Goal: Check status: Check status

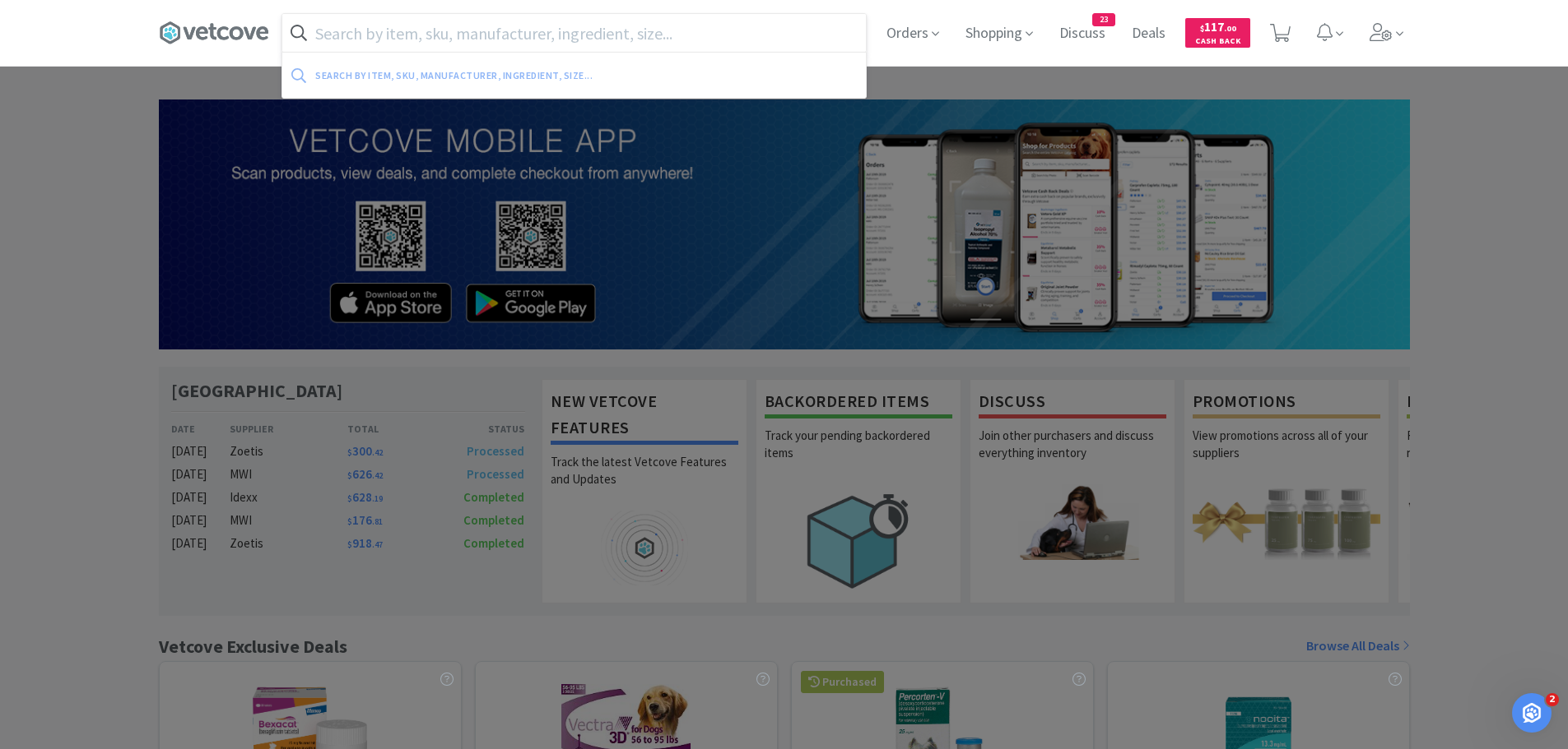
drag, startPoint x: 605, startPoint y: 33, endPoint x: 814, endPoint y: 34, distance: 209.0
click at [605, 33] on input "text" at bounding box center [574, 32] width 583 height 37
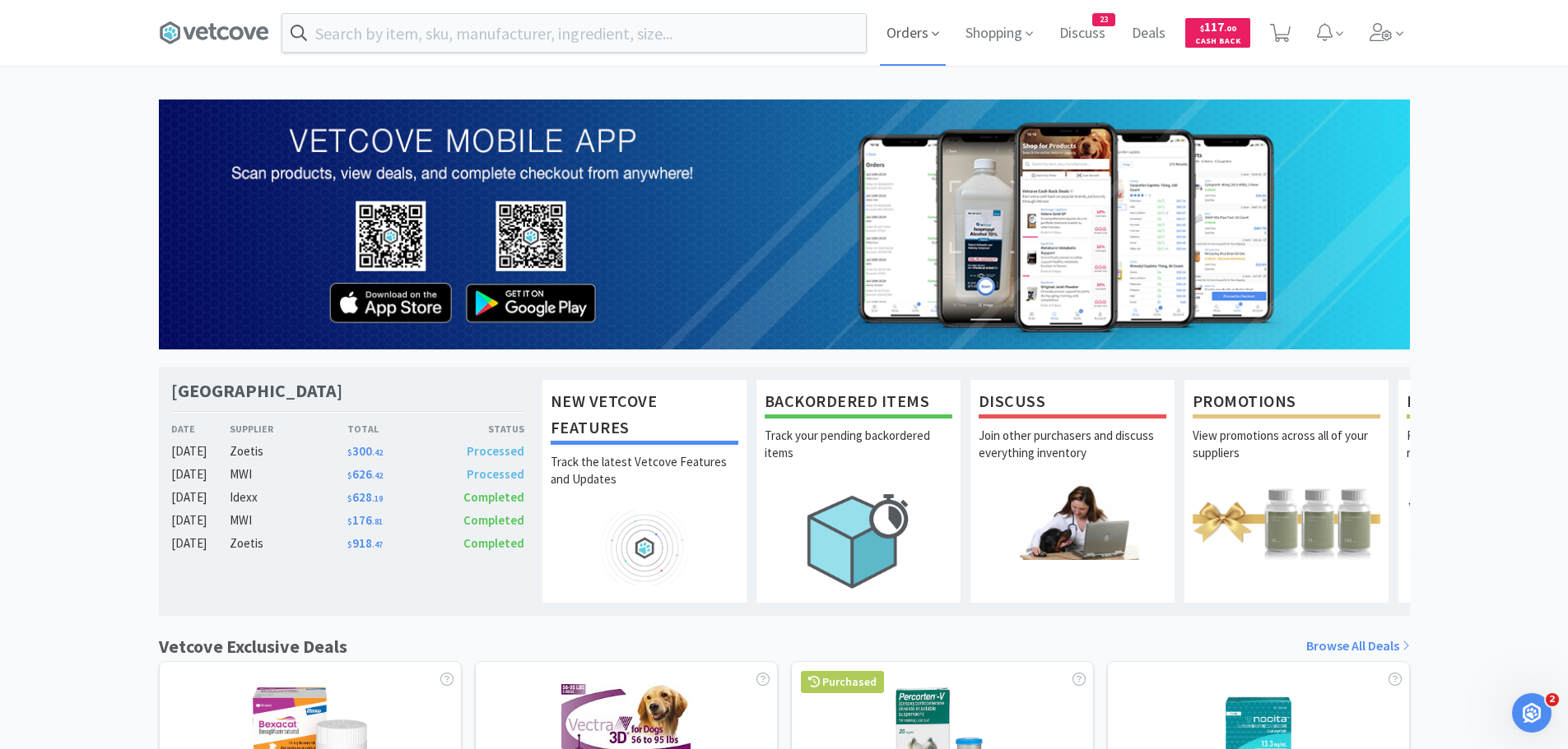
click at [928, 38] on span "Orders" at bounding box center [912, 32] width 66 height 66
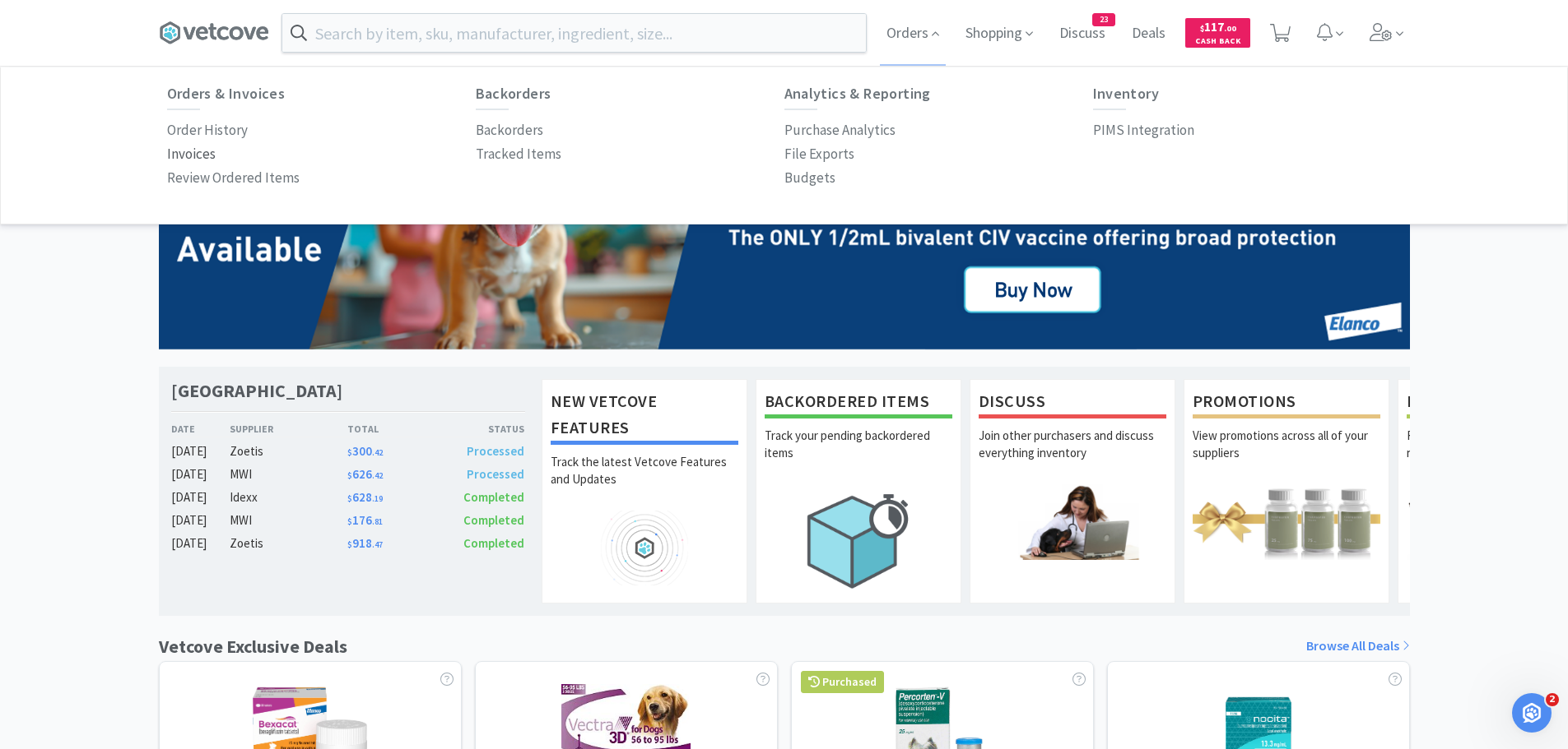
click at [192, 154] on p "Invoices" at bounding box center [191, 154] width 49 height 22
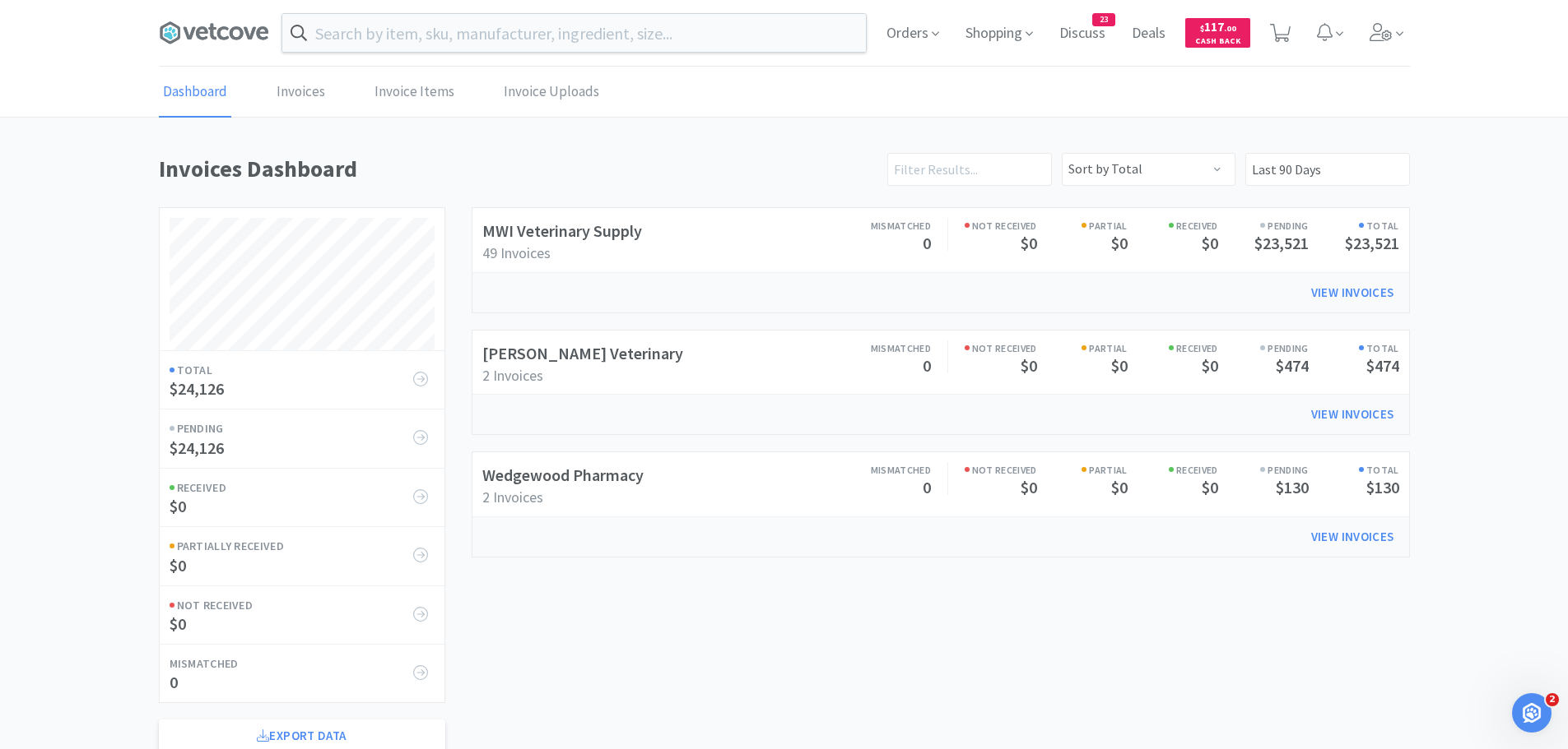
scroll to position [652, 1251]
click at [894, 36] on span "Orders" at bounding box center [912, 32] width 66 height 66
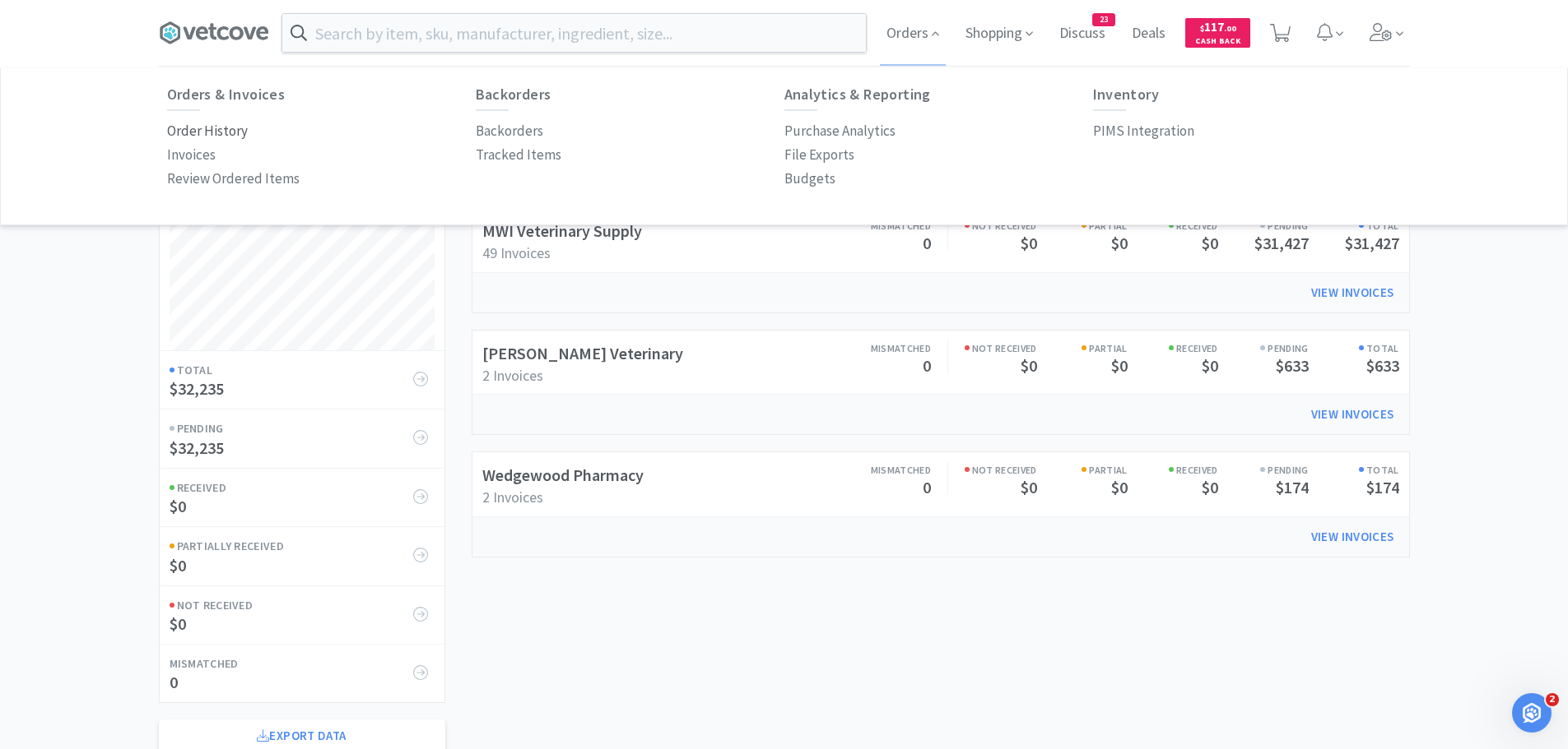
click at [194, 130] on p "Order History" at bounding box center [207, 131] width 81 height 22
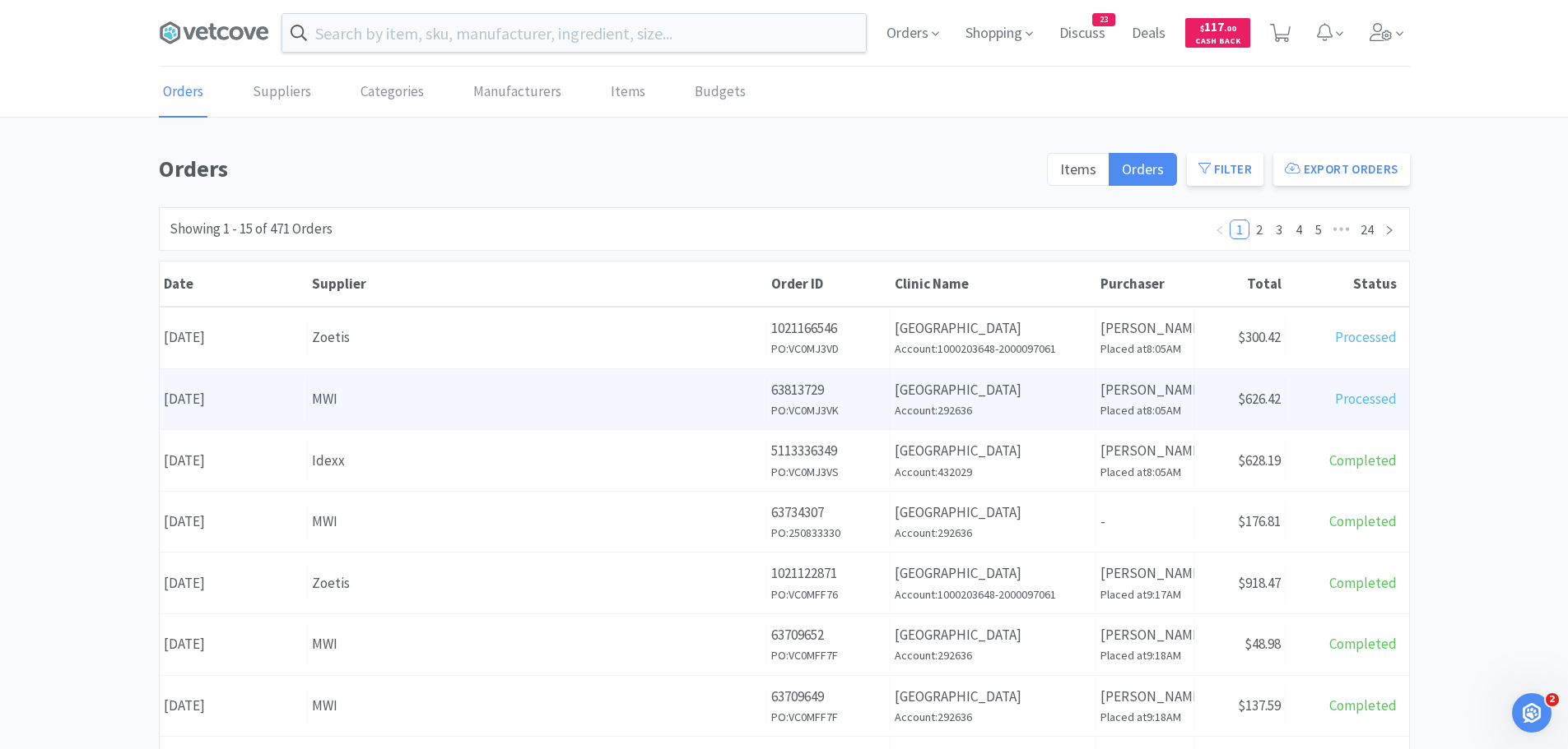
click at [423, 403] on div "MWI" at bounding box center [537, 400] width 450 height 22
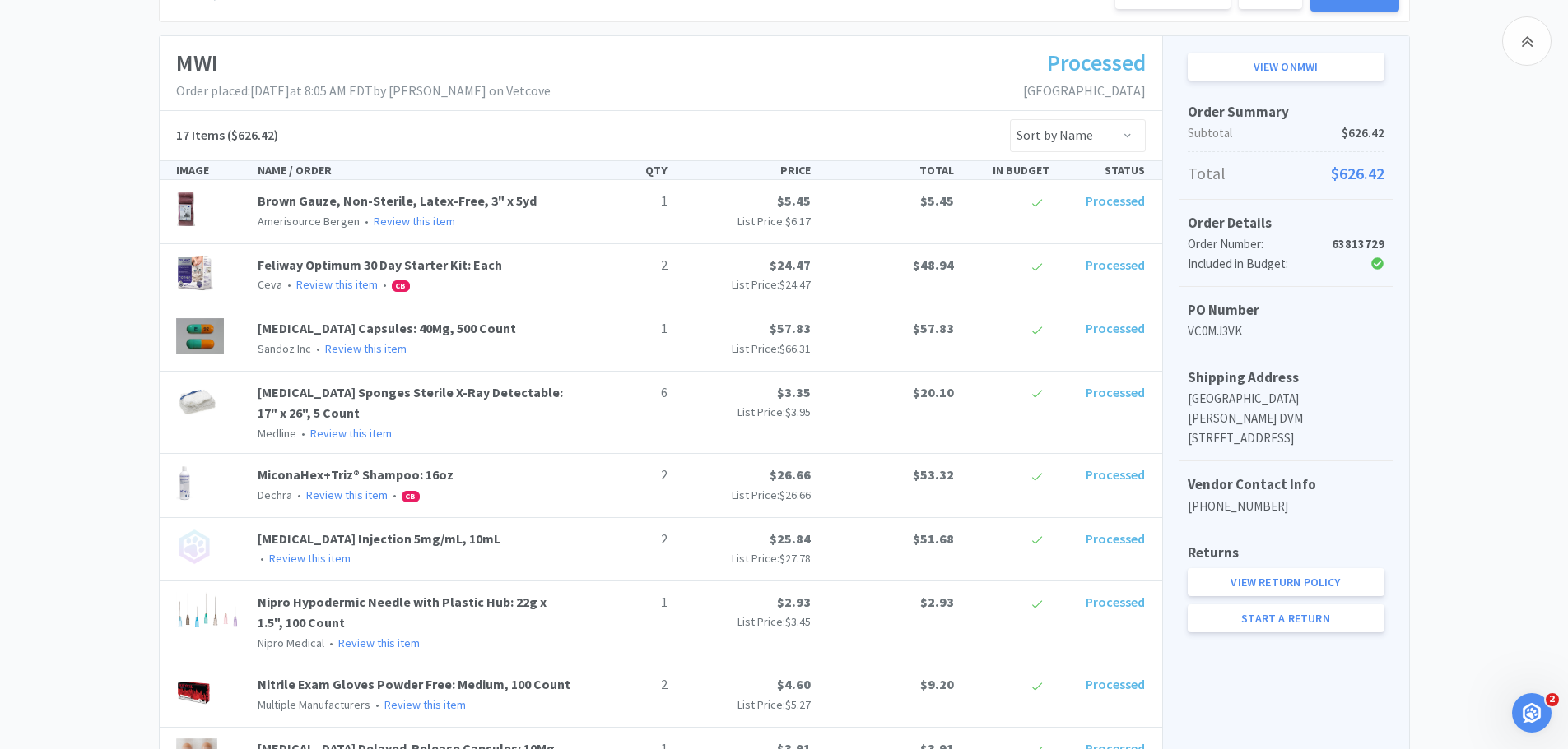
scroll to position [247, 0]
